Goal: Information Seeking & Learning: Learn about a topic

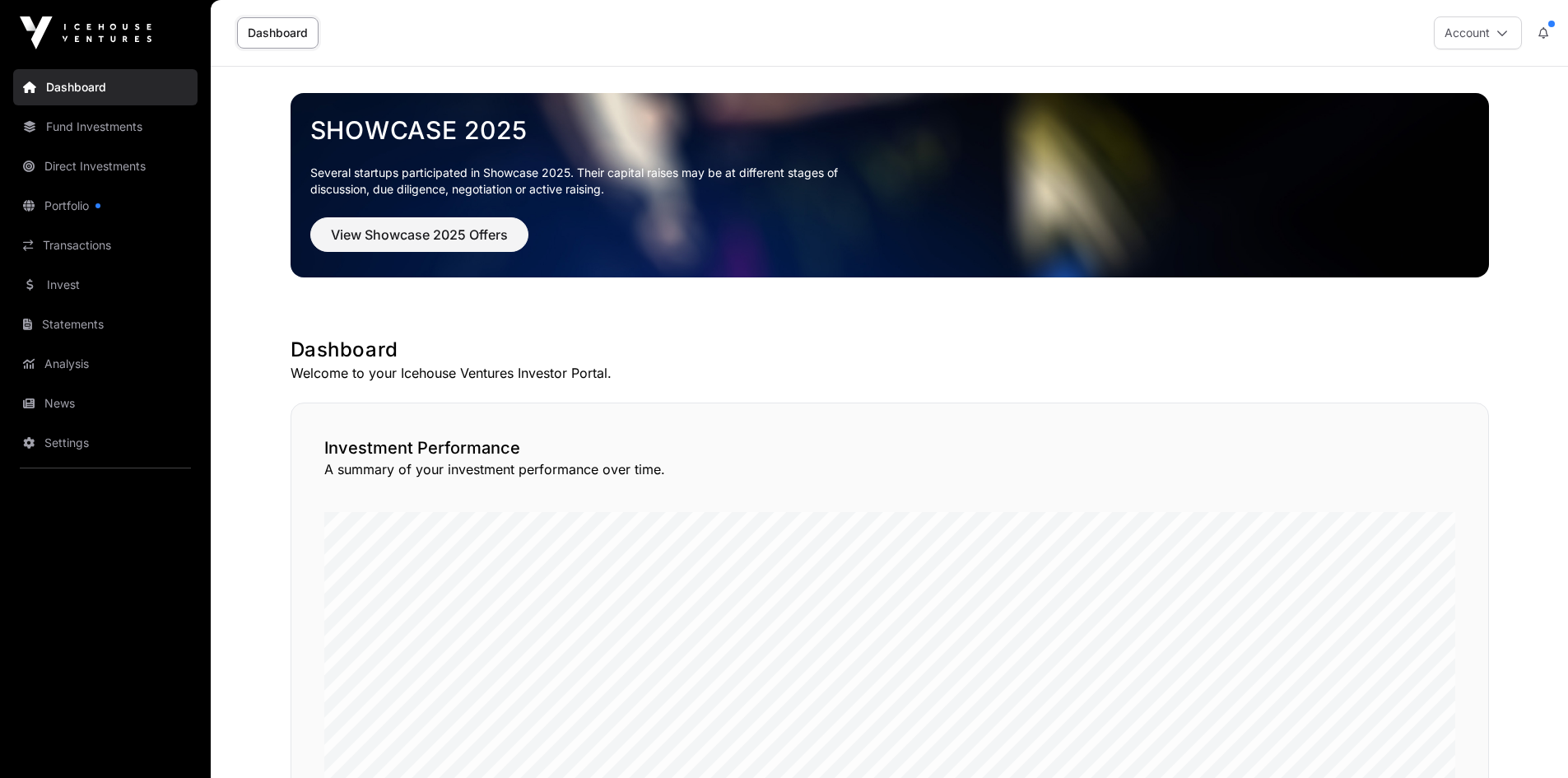
click at [51, 396] on link "News" at bounding box center [105, 403] width 184 height 36
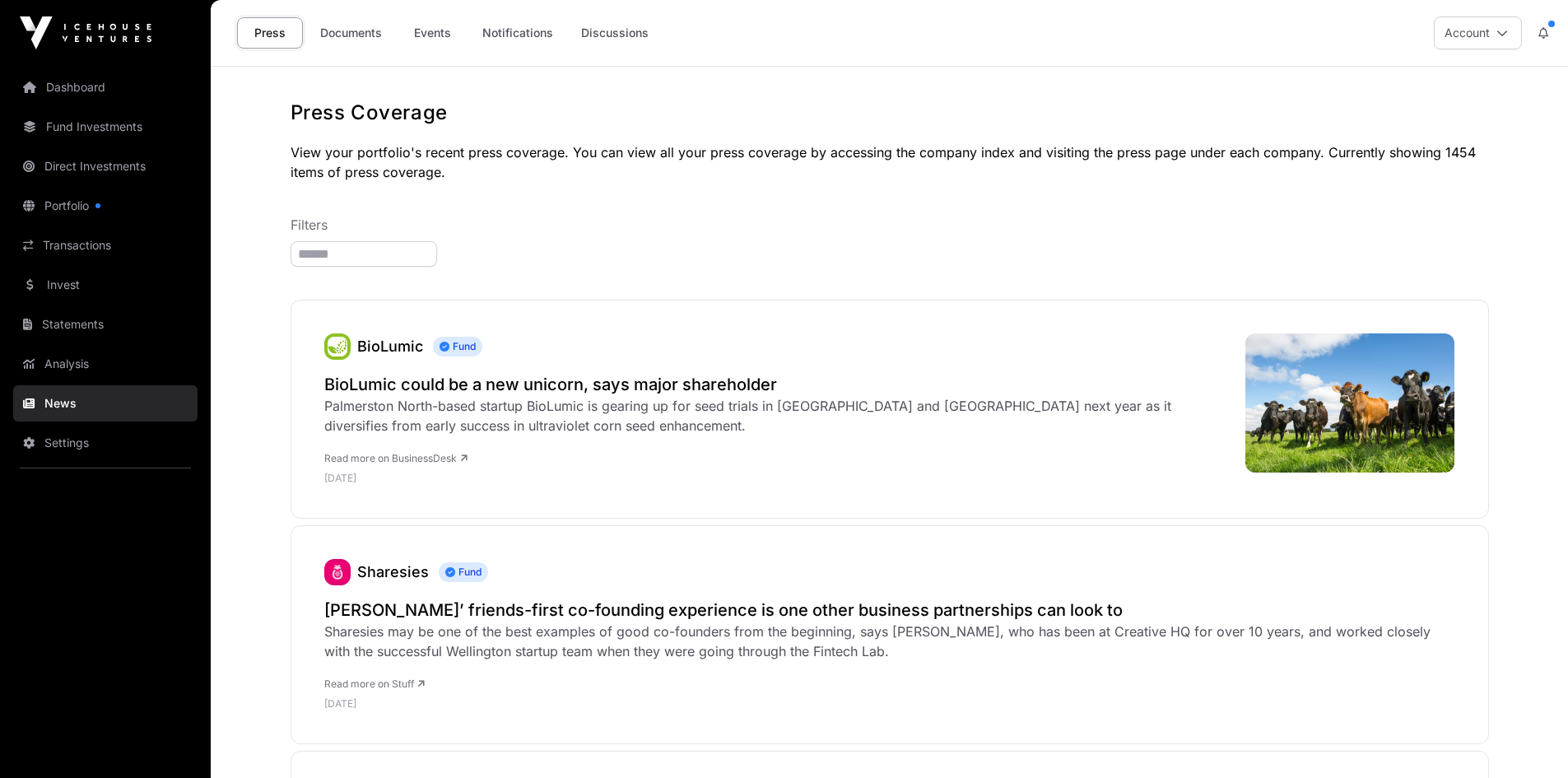
click at [340, 31] on link "Documents" at bounding box center [350, 33] width 84 height 31
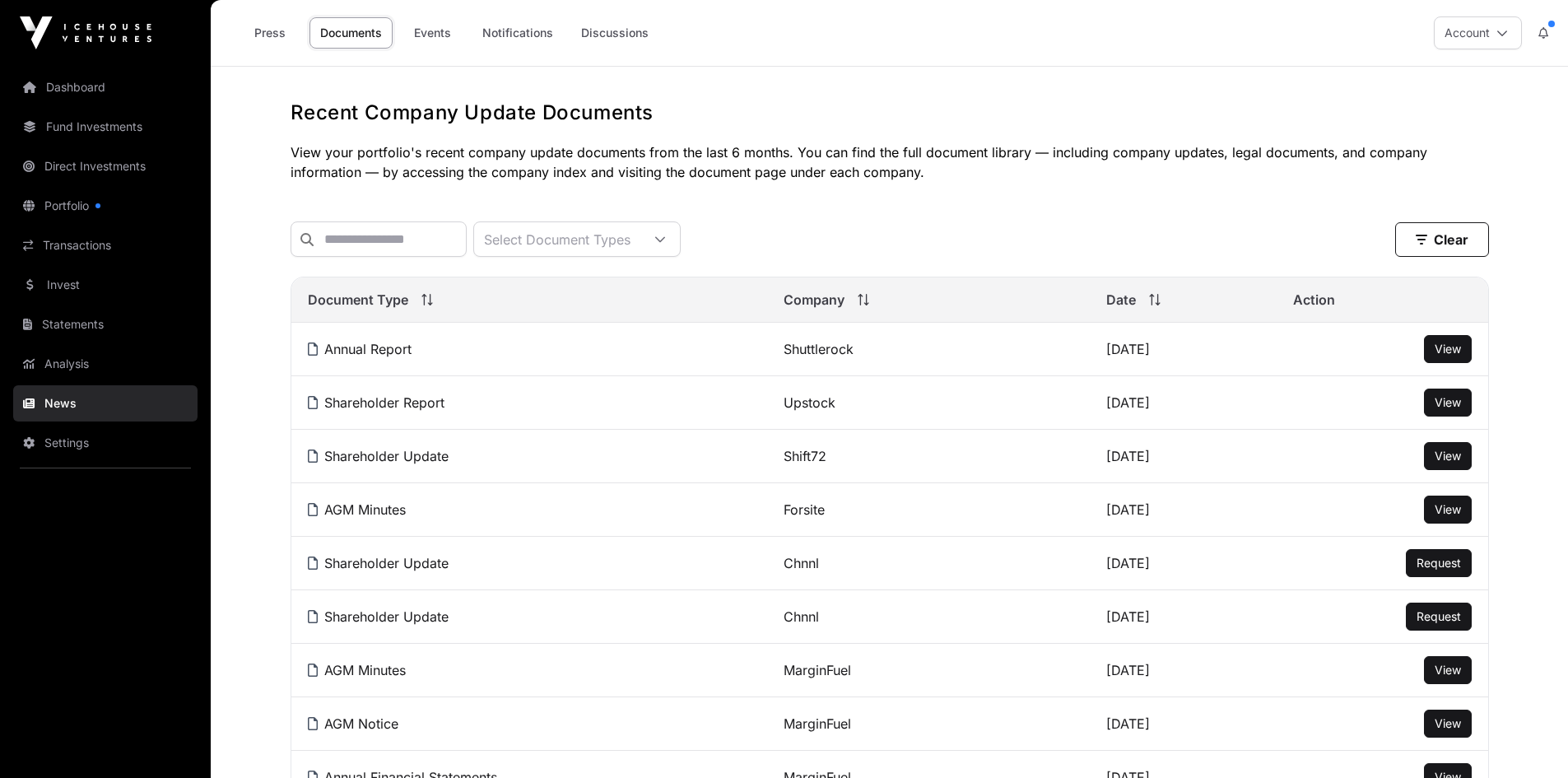
click at [427, 28] on link "Events" at bounding box center [432, 33] width 65 height 31
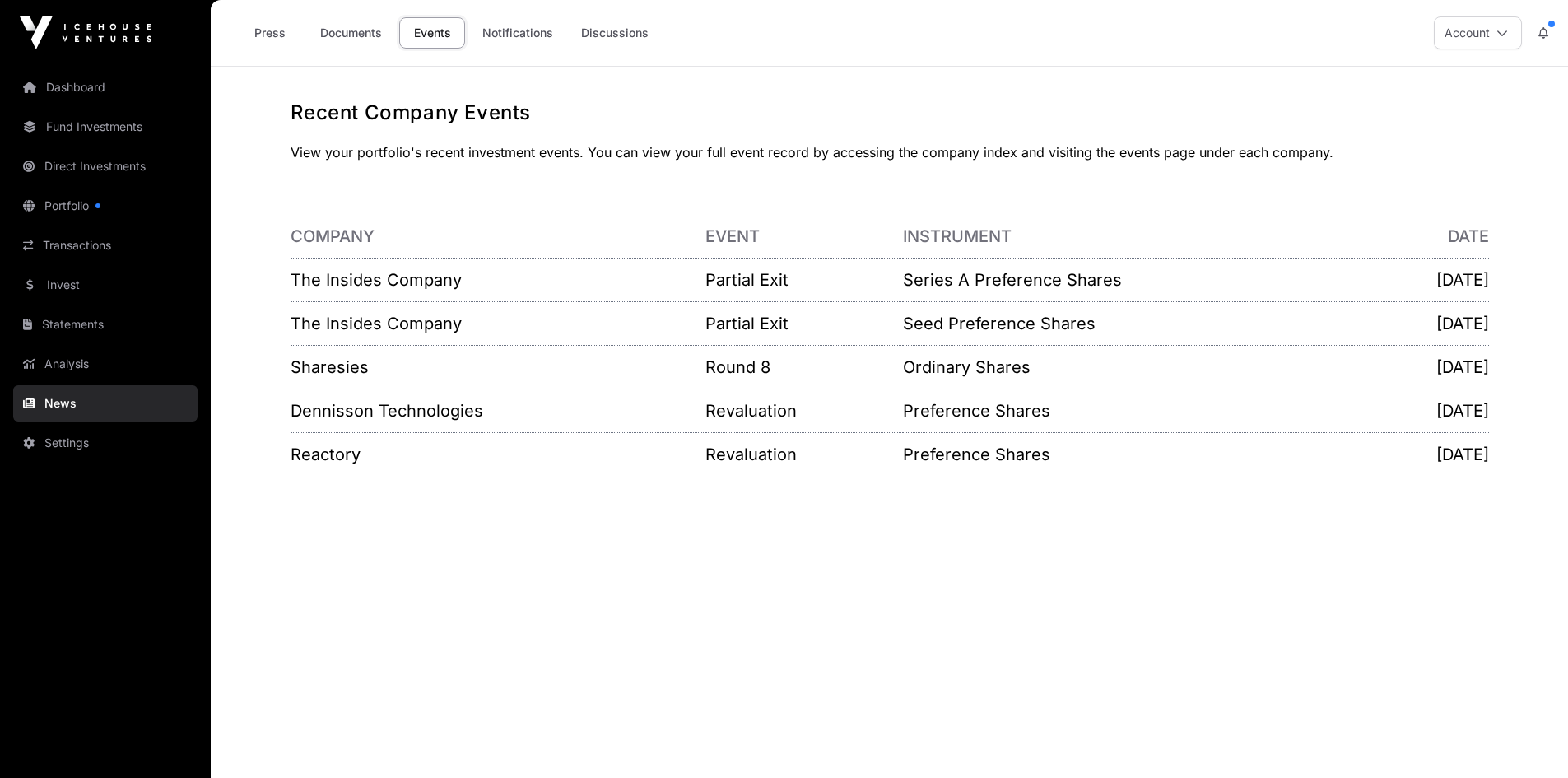
click at [333, 323] on link "The Insides Company" at bounding box center [375, 323] width 171 height 20
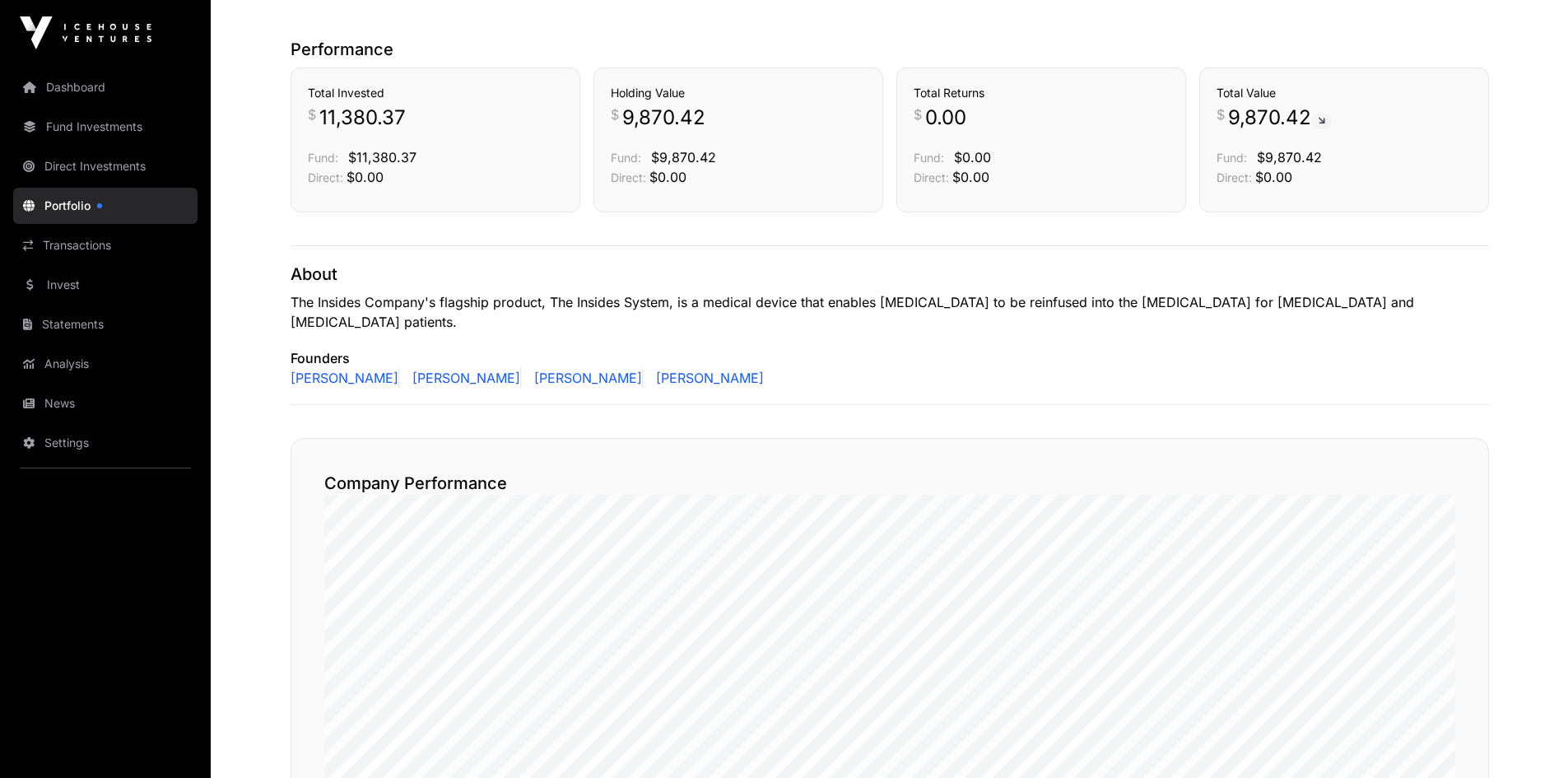
scroll to position [165, 0]
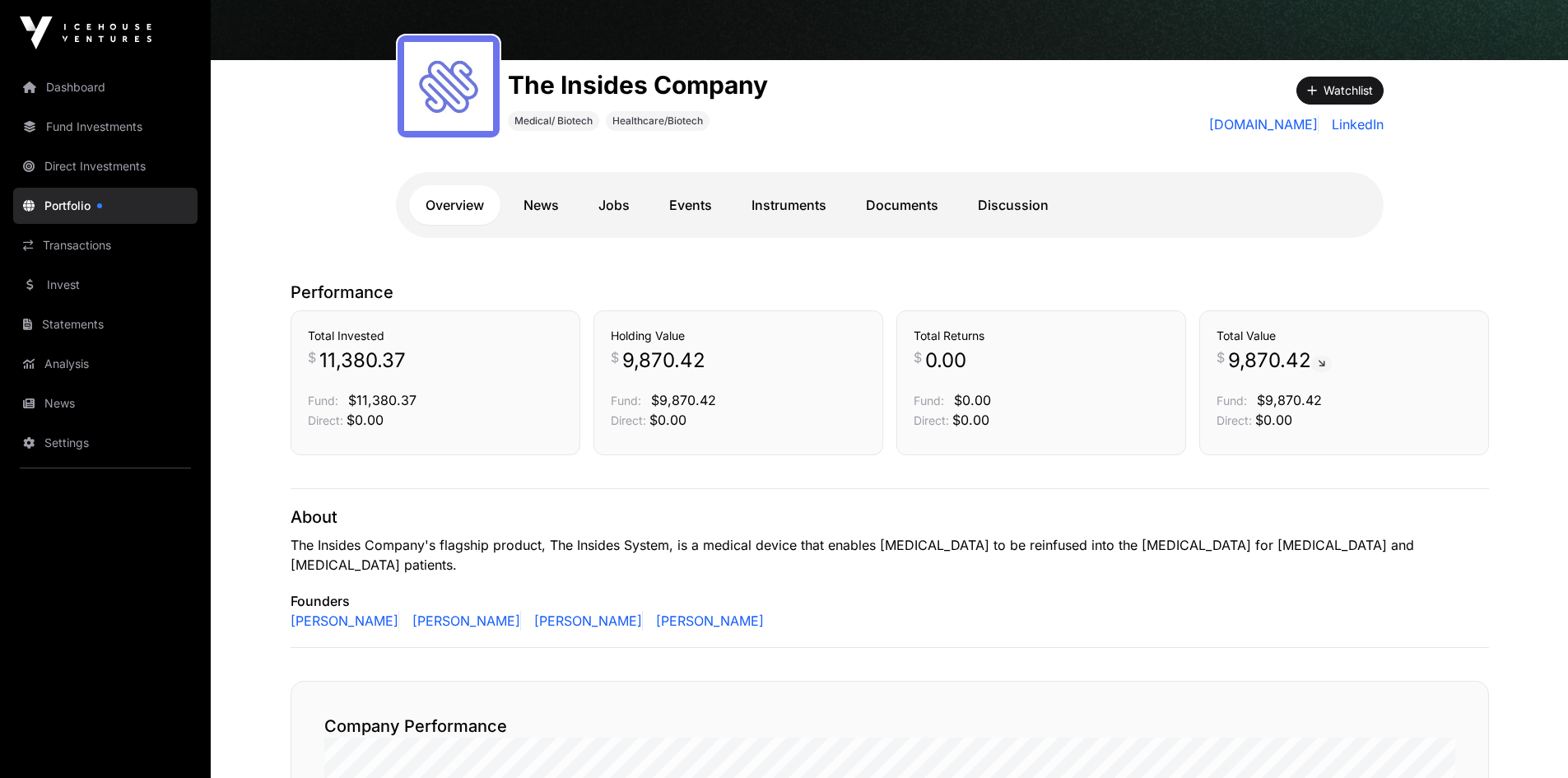
click at [697, 201] on link "Events" at bounding box center [691, 205] width 76 height 40
